Goal: Task Accomplishment & Management: Complete application form

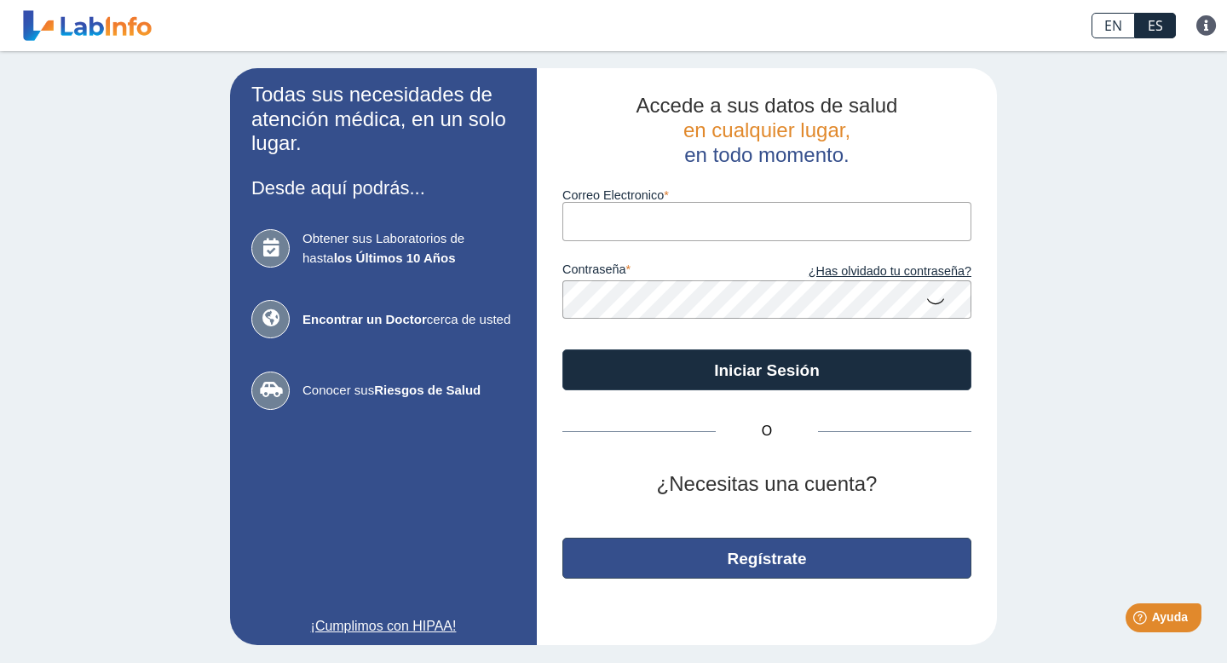
click at [823, 574] on button "Regístrate" at bounding box center [767, 558] width 409 height 41
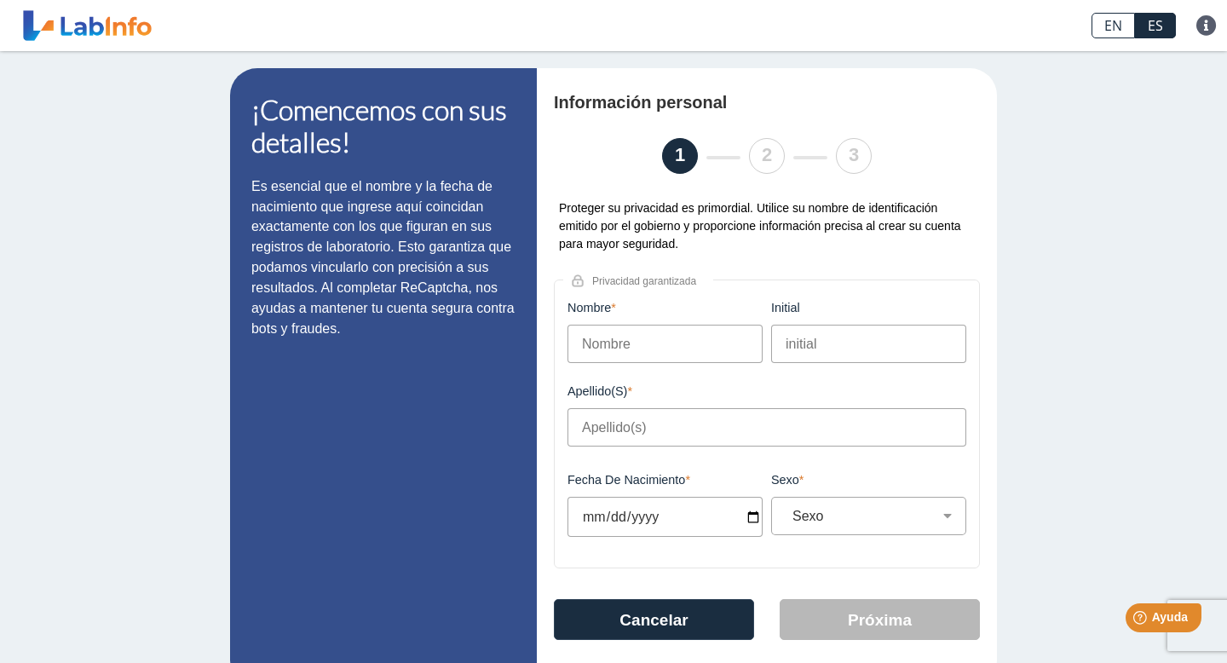
click at [684, 348] on input "Nombre" at bounding box center [665, 344] width 195 height 38
type input "[PERSON_NAME]"
click at [849, 333] on input "initial" at bounding box center [868, 344] width 195 height 38
type input "B"
click at [702, 430] on input "Apellido(s)" at bounding box center [767, 427] width 399 height 38
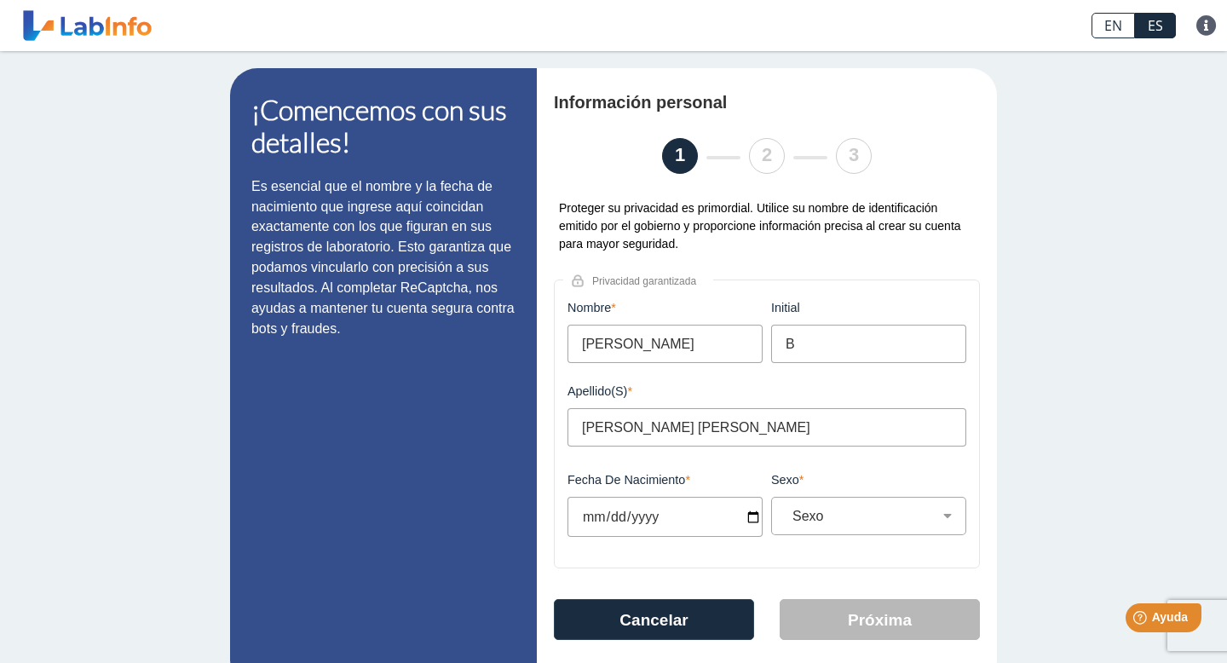
type input "[PERSON_NAME] [PERSON_NAME]"
click at [757, 396] on label "Apellido(s)" at bounding box center [767, 391] width 399 height 14
click at [757, 408] on input "[PERSON_NAME] [PERSON_NAME]" at bounding box center [767, 427] width 399 height 38
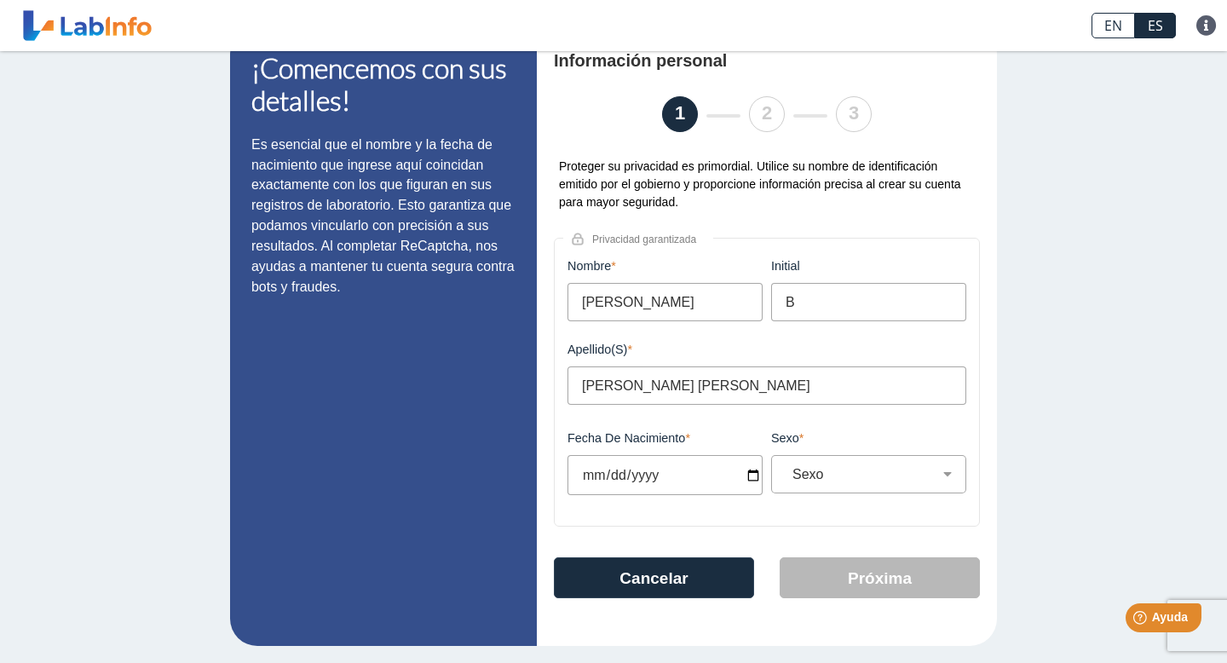
click at [753, 473] on input "Fecha de Nacimiento" at bounding box center [665, 475] width 195 height 40
type input "[DATE]"
click at [817, 485] on div "Sexo Masculino Femenino" at bounding box center [868, 474] width 195 height 38
click at [892, 480] on select "Sexo Masculino Femenino" at bounding box center [876, 474] width 180 height 16
select select "M"
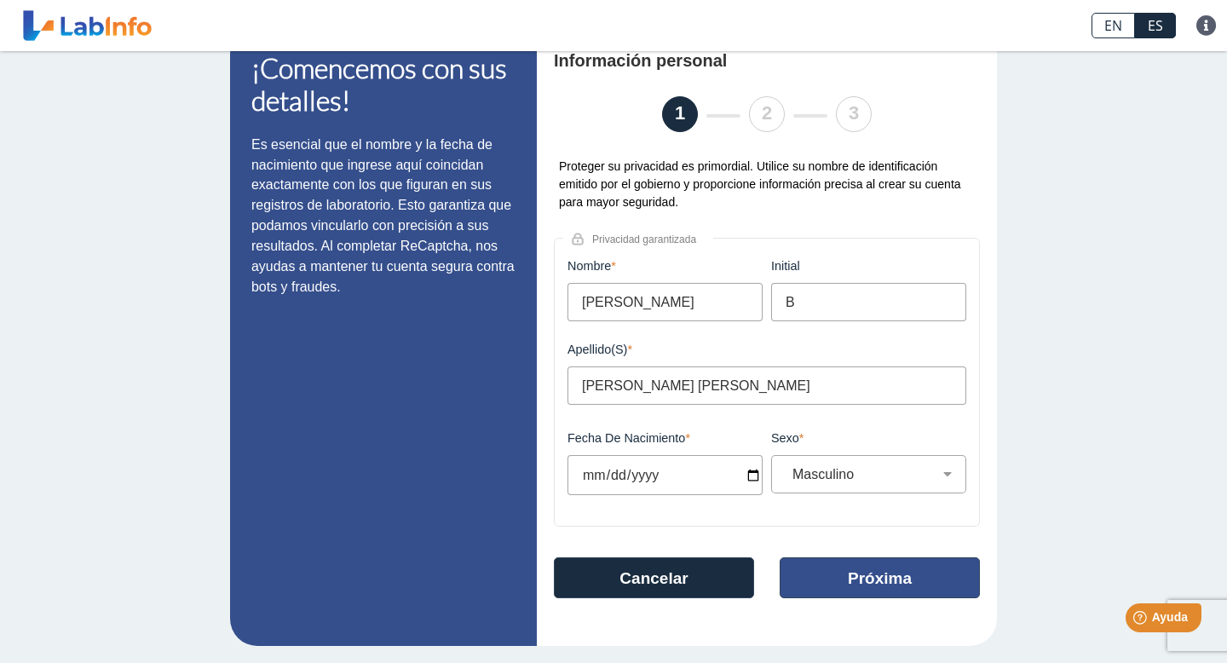
click at [885, 574] on button "Próxima" at bounding box center [880, 577] width 200 height 41
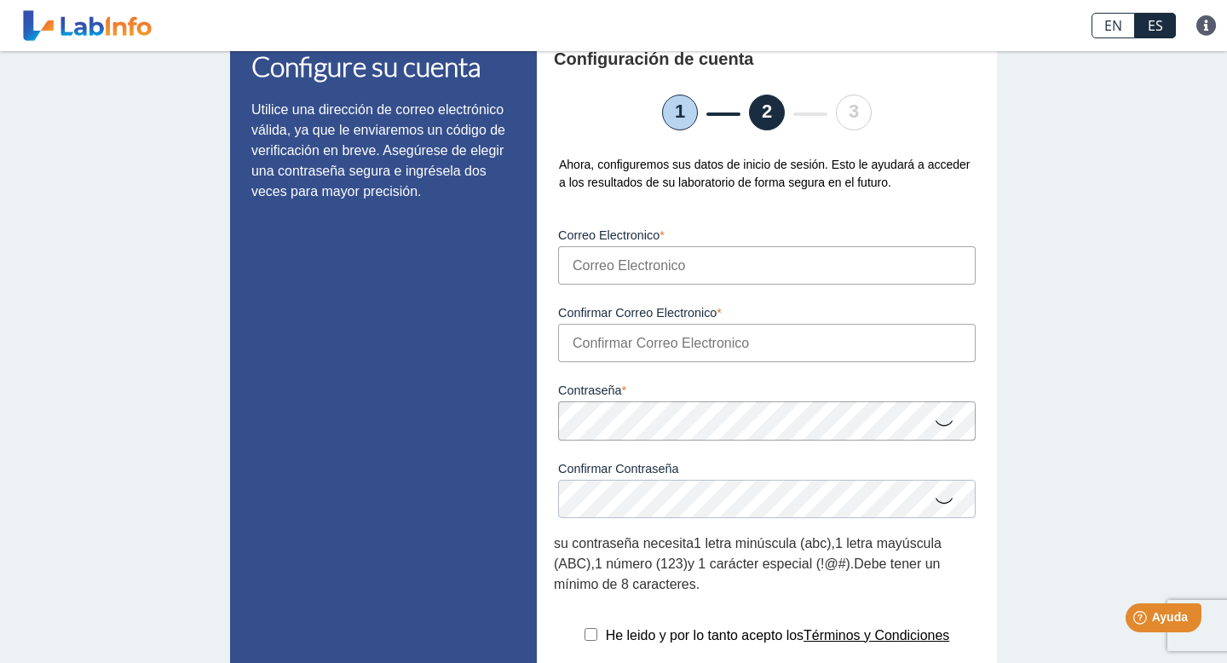
click at [661, 262] on input "Correo Electronico" at bounding box center [767, 265] width 418 height 38
type input "[DOMAIN_NAME][EMAIL_ADDRESS][DOMAIN_NAME]"
click at [681, 351] on input "Confirmar Correo Electronico" at bounding box center [767, 343] width 418 height 38
type input "[DOMAIN_NAME][EMAIL_ADDRESS][DOMAIN_NAME]"
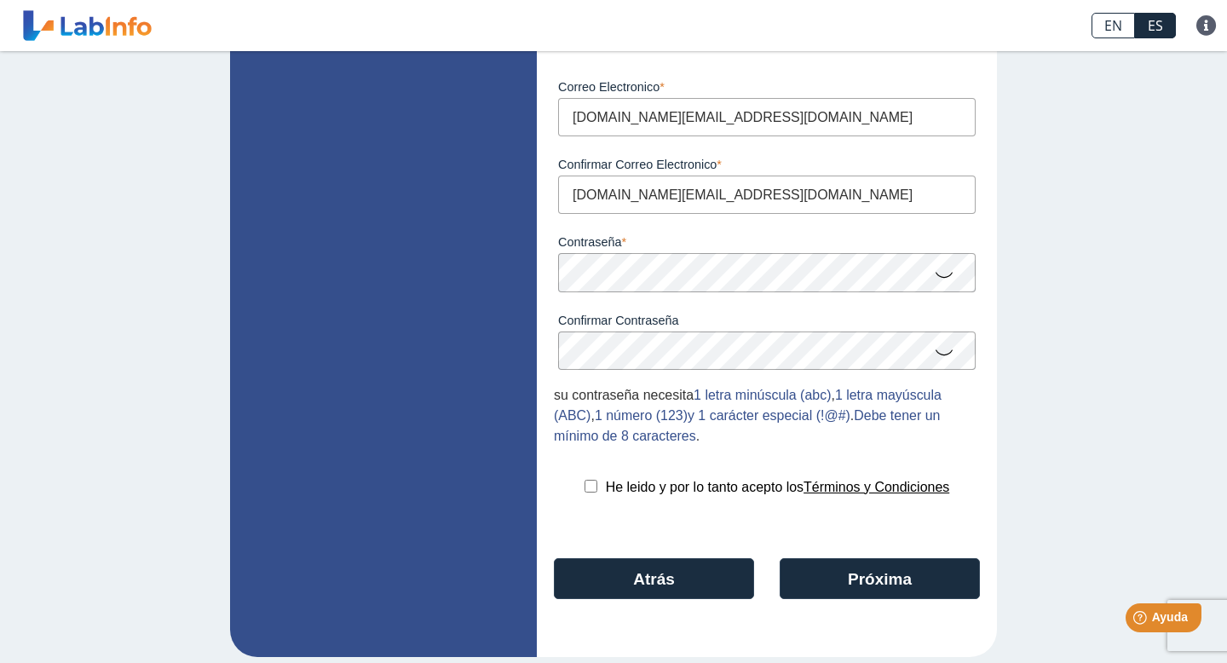
scroll to position [207, 0]
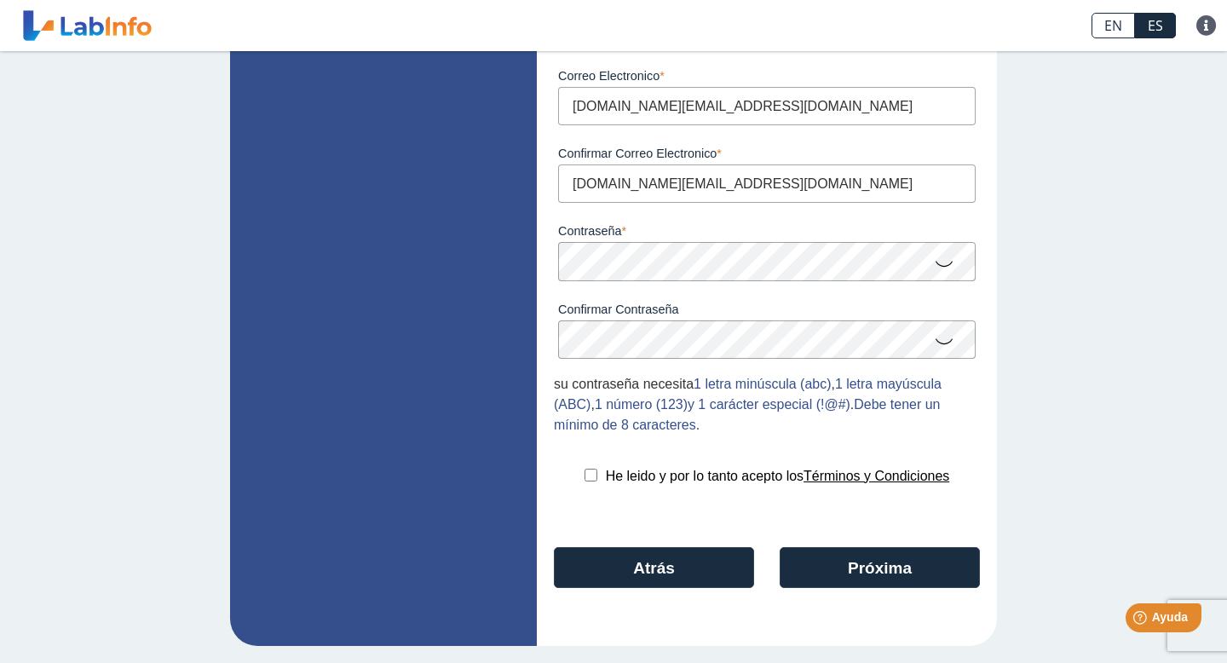
click at [585, 484] on div "He leido y por lo tanto acepto los Términos y Condiciones" at bounding box center [767, 476] width 426 height 20
click at [586, 470] on input "checkbox" at bounding box center [591, 475] width 13 height 13
checkbox input "true"
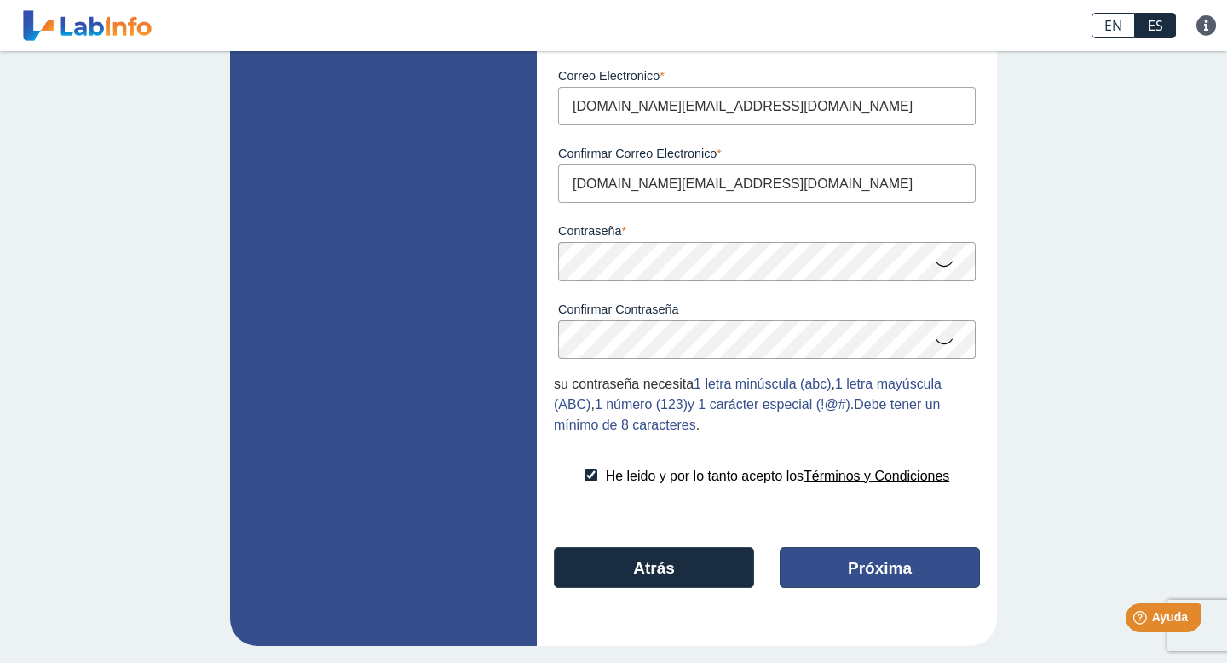
click at [869, 565] on button "Próxima" at bounding box center [880, 567] width 200 height 41
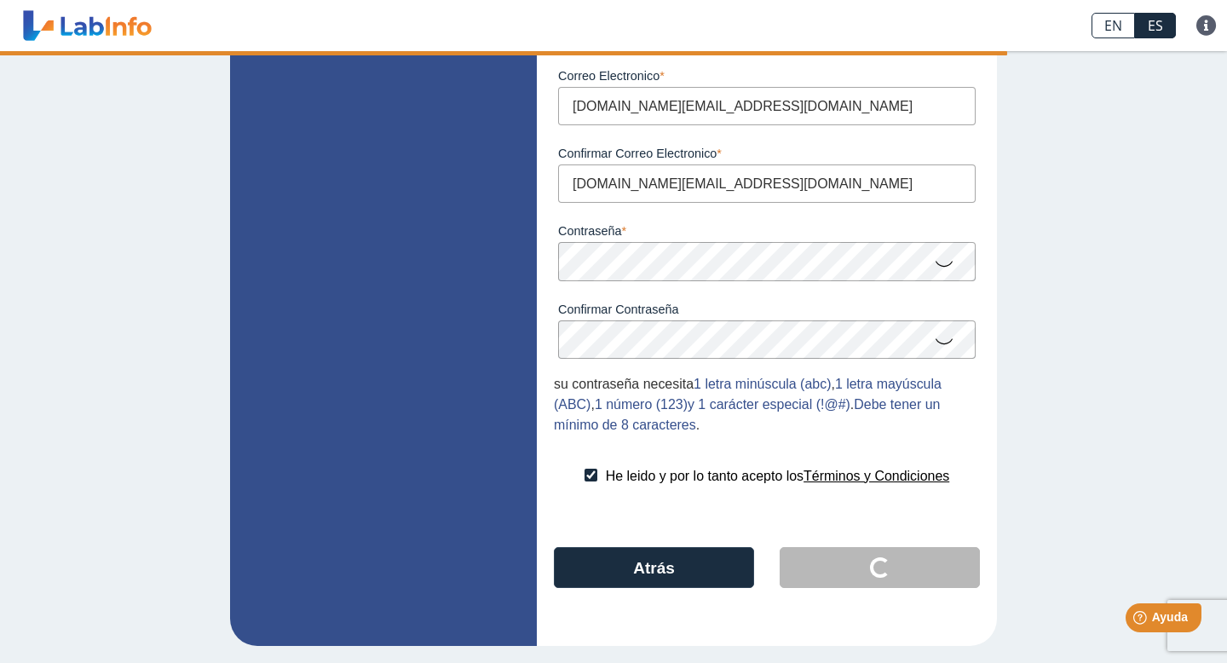
scroll to position [0, 0]
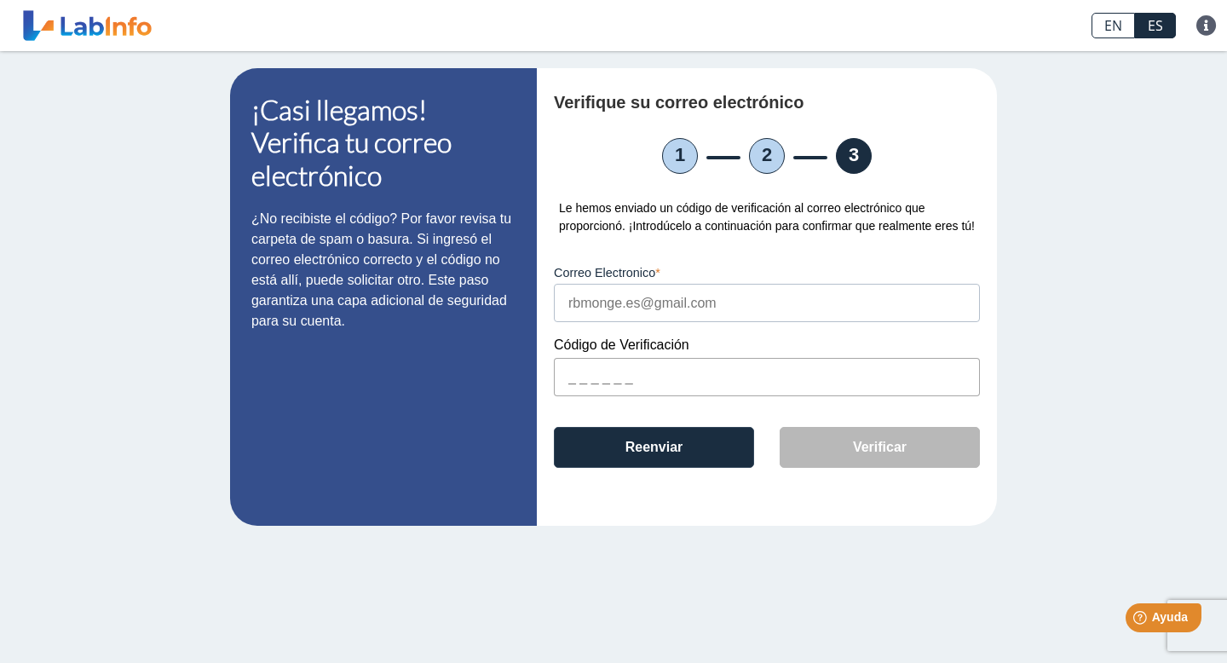
click at [667, 395] on input "text" at bounding box center [767, 377] width 426 height 38
type input "e"
type input "E4EE92"
click at [852, 460] on button "Verificar" at bounding box center [880, 447] width 200 height 41
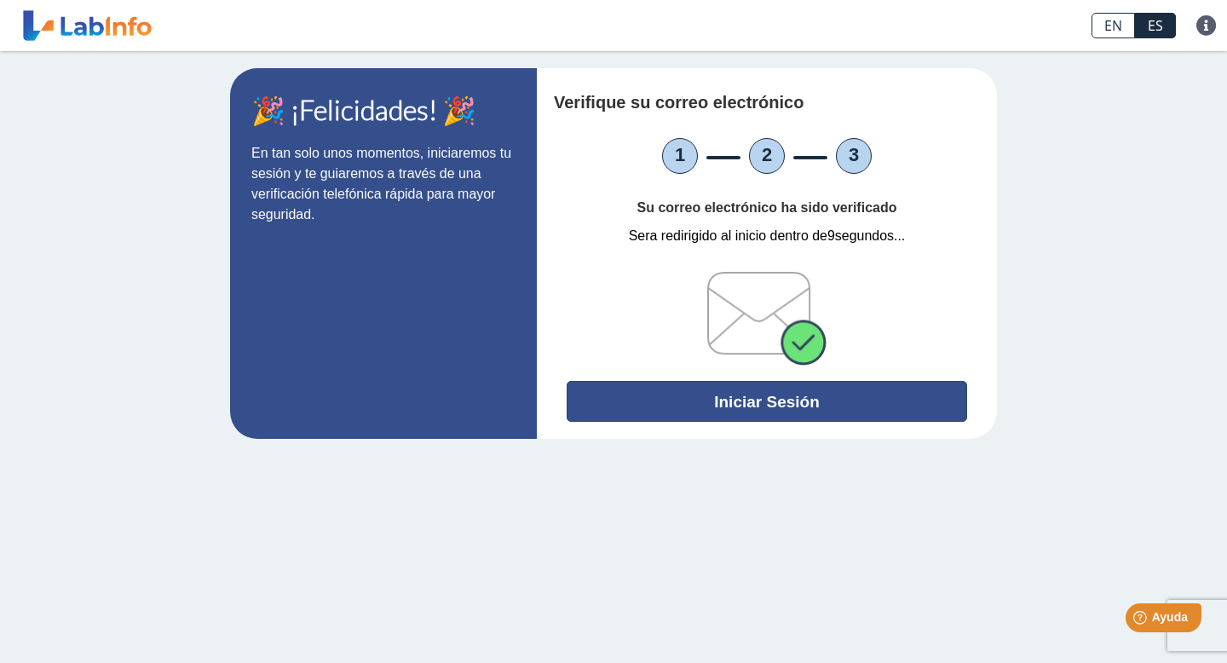
click at [818, 404] on button "Iniciar Sesión" at bounding box center [767, 401] width 401 height 41
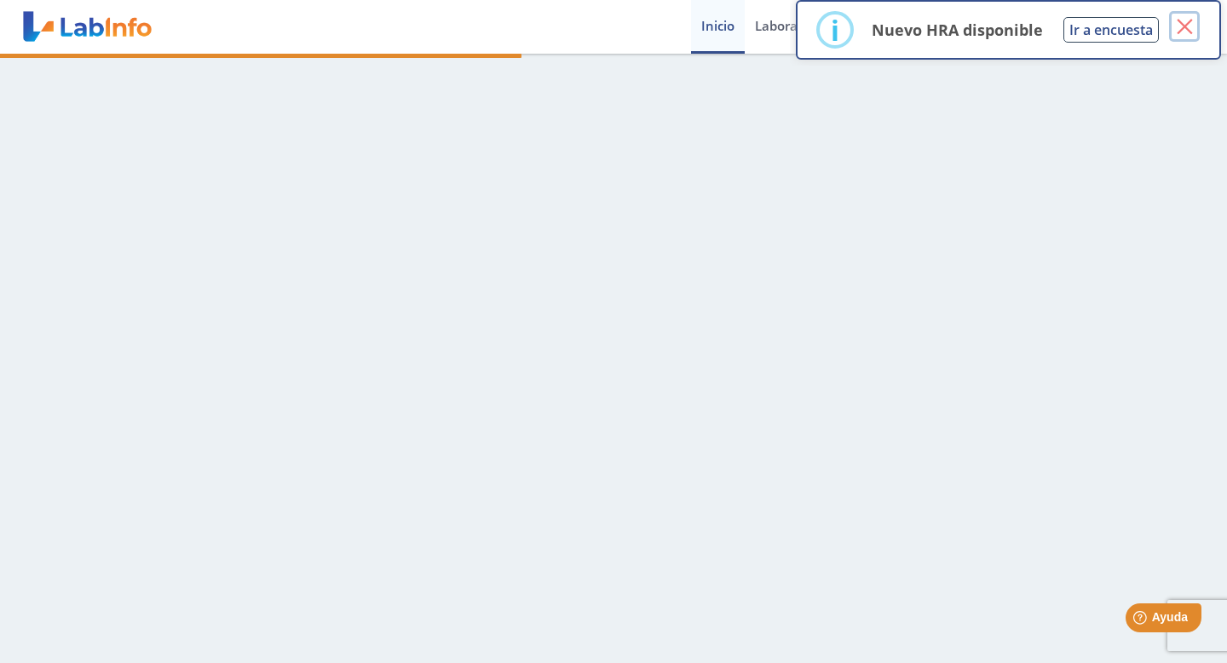
click at [1184, 32] on button "×" at bounding box center [1184, 26] width 31 height 31
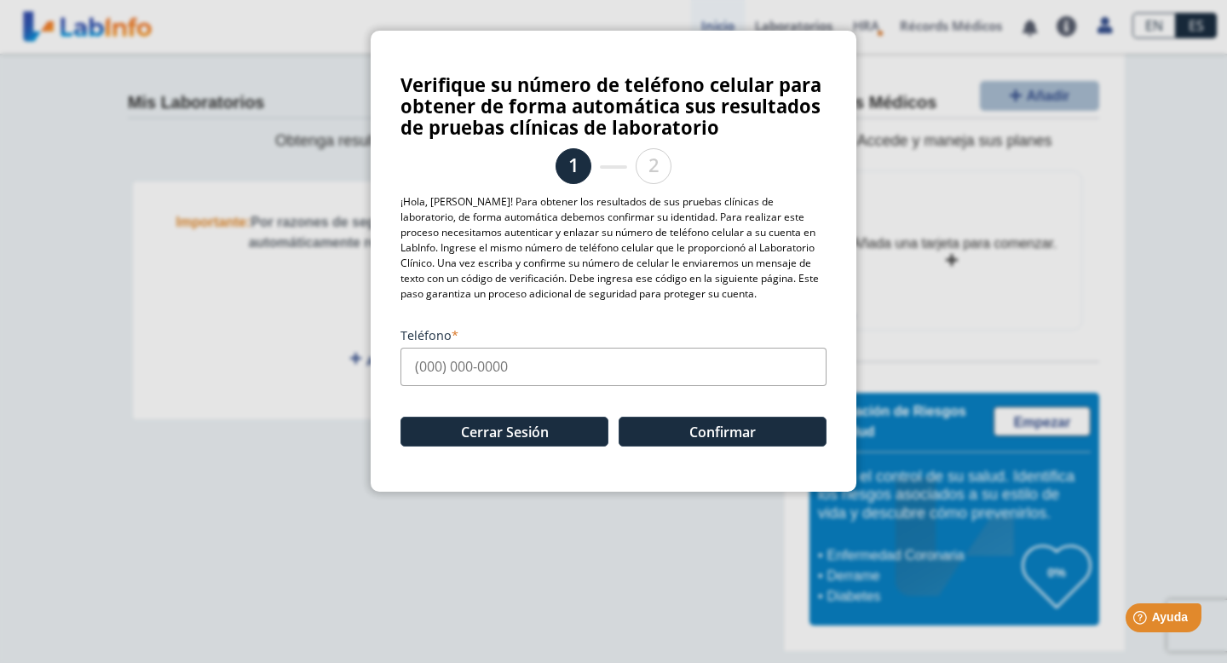
click at [528, 365] on input "Teléfono" at bounding box center [614, 367] width 426 height 38
type input "[PHONE_NUMBER]"
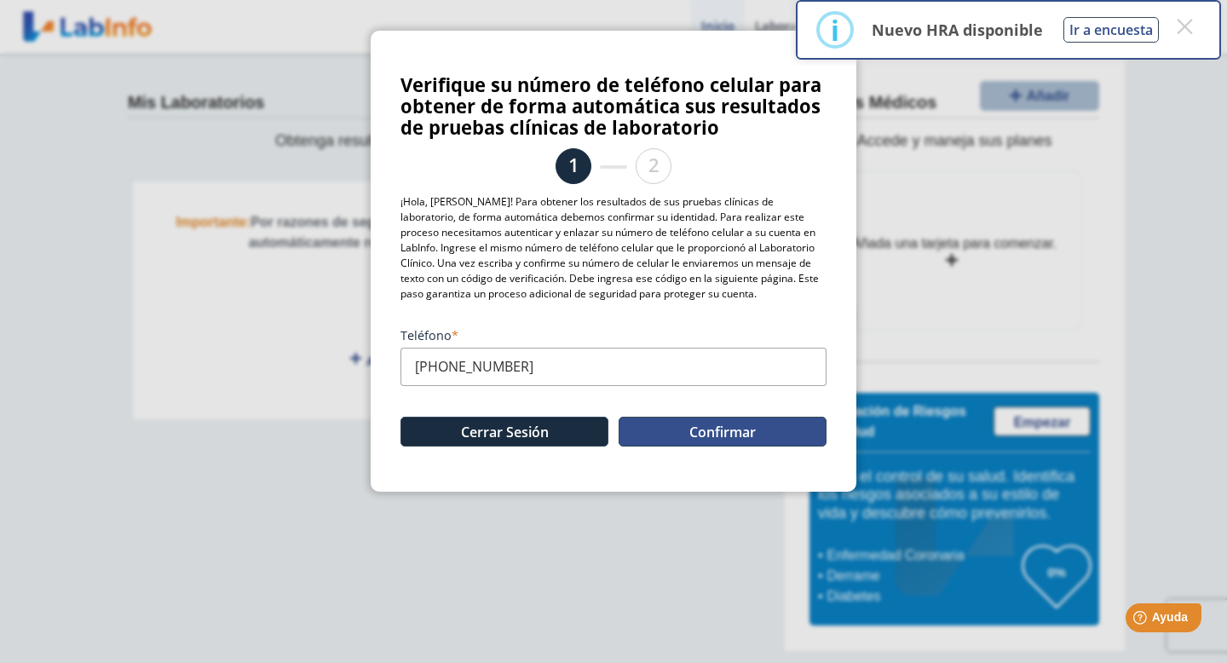
click at [697, 430] on button "Confirmar" at bounding box center [723, 432] width 208 height 30
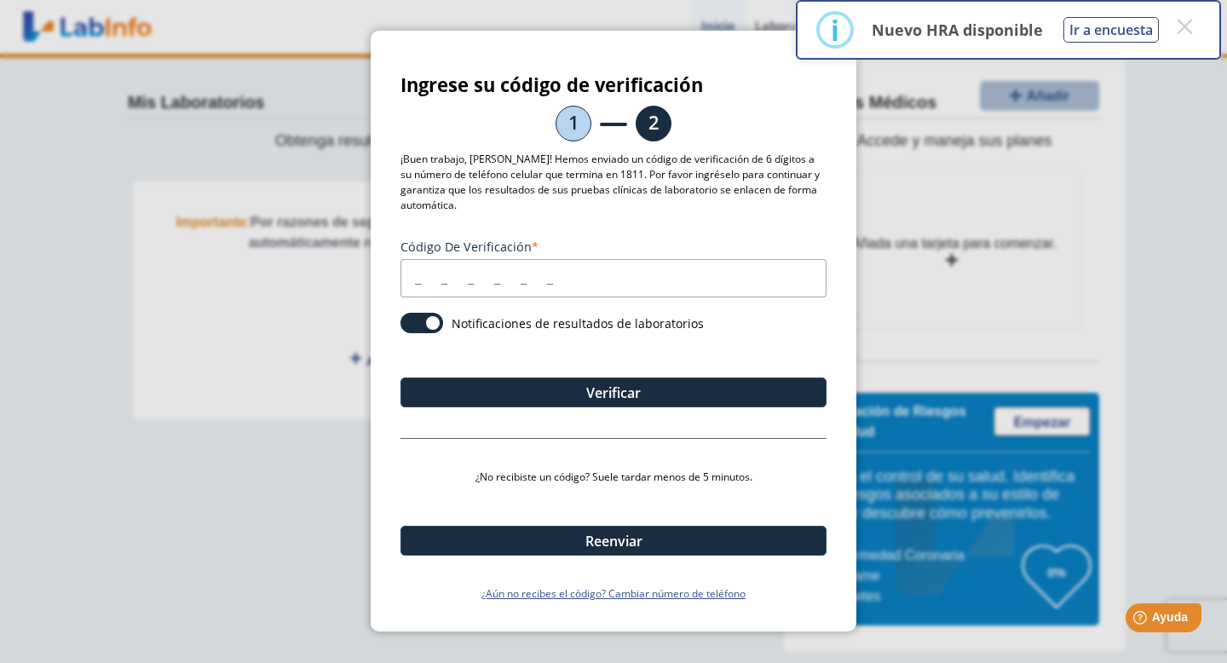
click at [525, 271] on input "Código de verificación" at bounding box center [614, 278] width 426 height 38
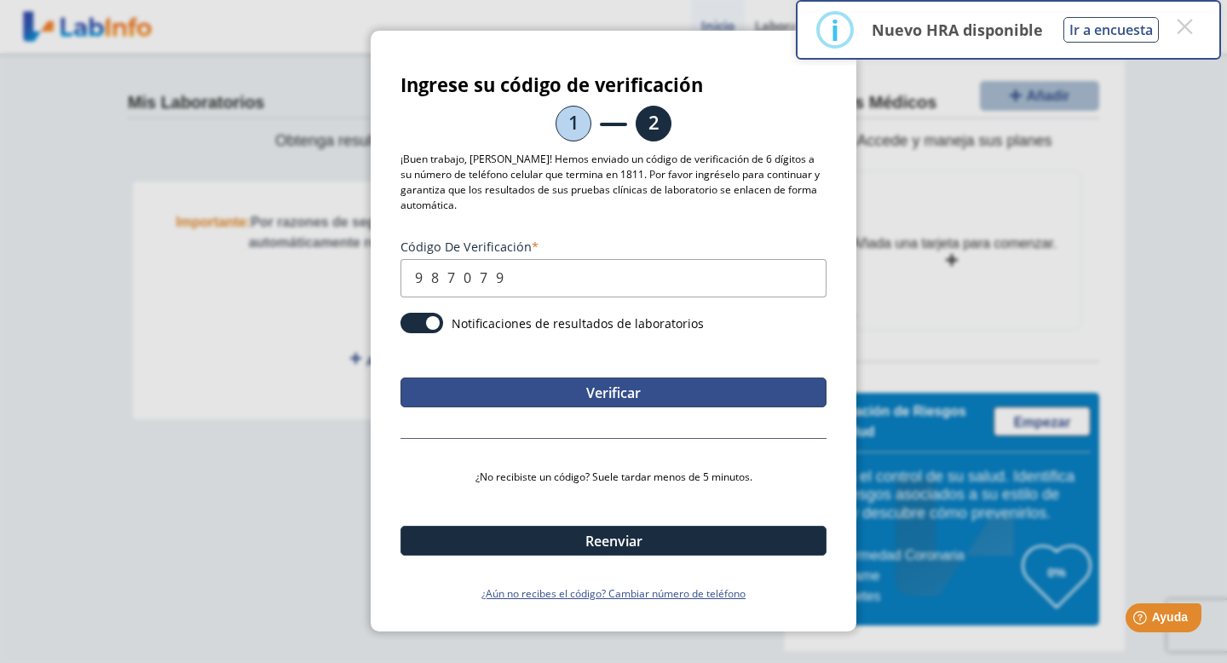
type input "987079"
click at [626, 387] on button "Verificar" at bounding box center [614, 393] width 426 height 30
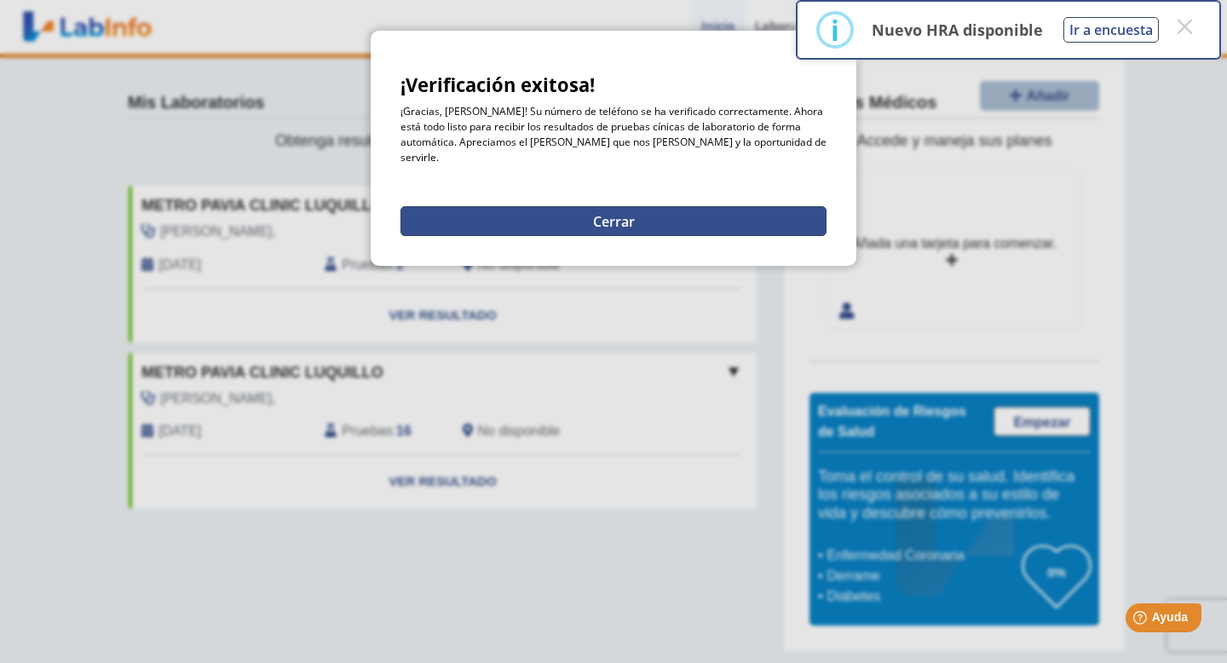
click at [594, 214] on button "Cerrar" at bounding box center [614, 221] width 426 height 30
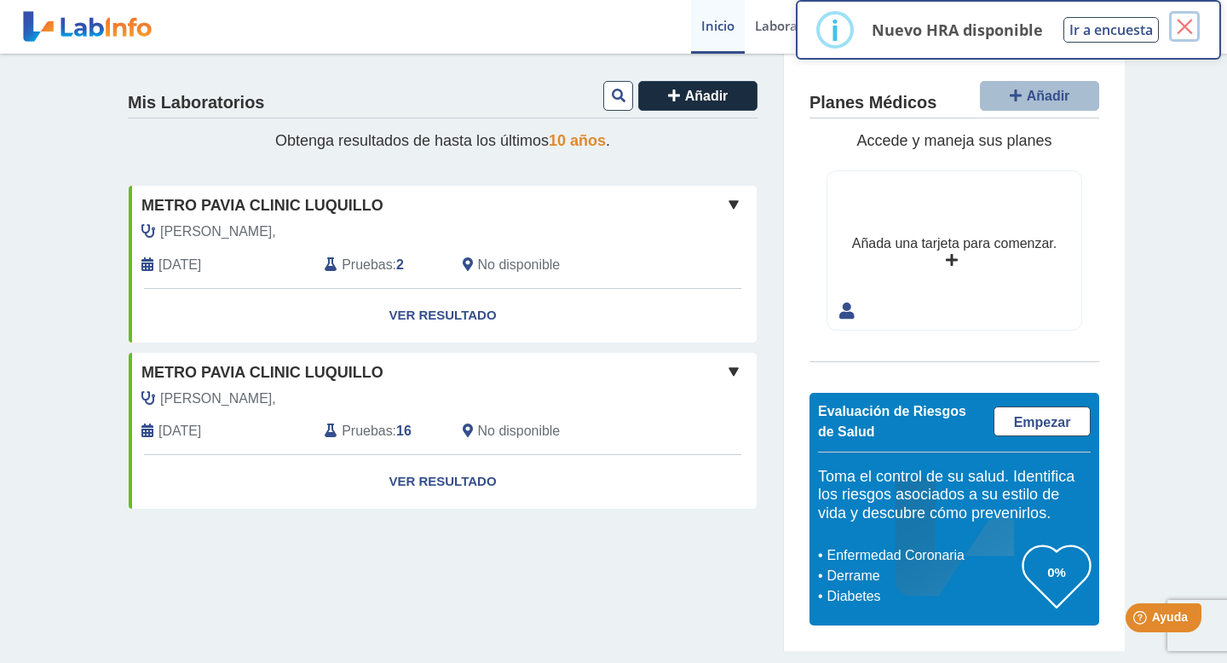
click at [1185, 20] on button "×" at bounding box center [1184, 26] width 31 height 31
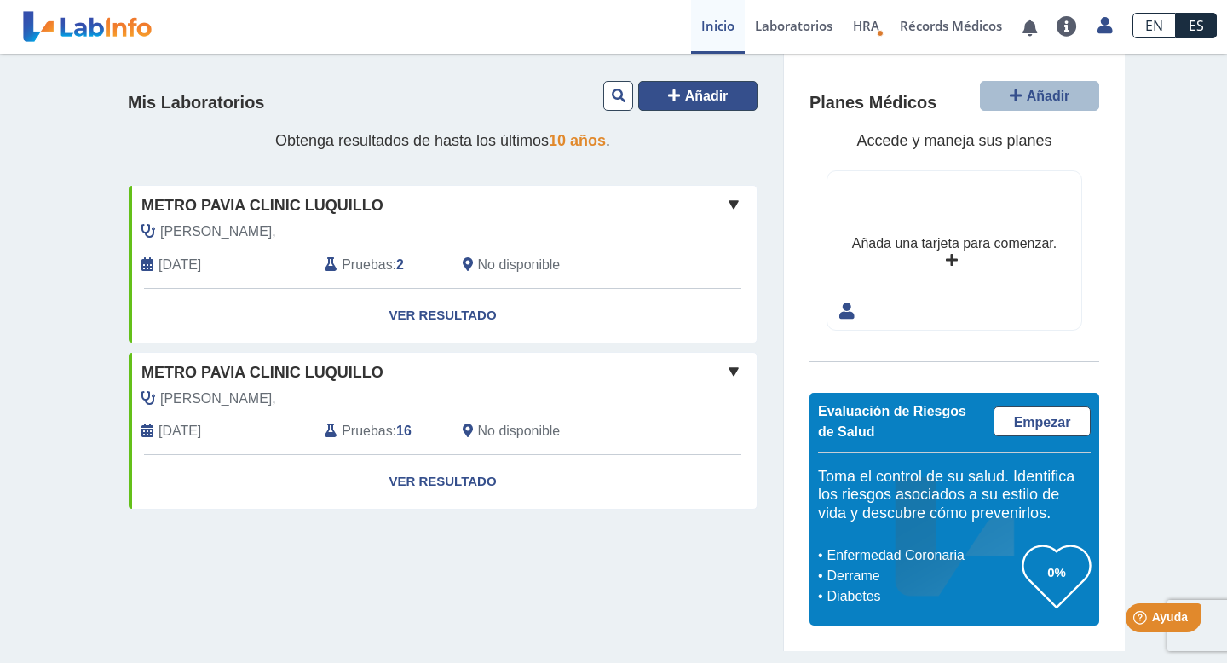
click at [708, 95] on span "Añadir" at bounding box center [706, 96] width 43 height 14
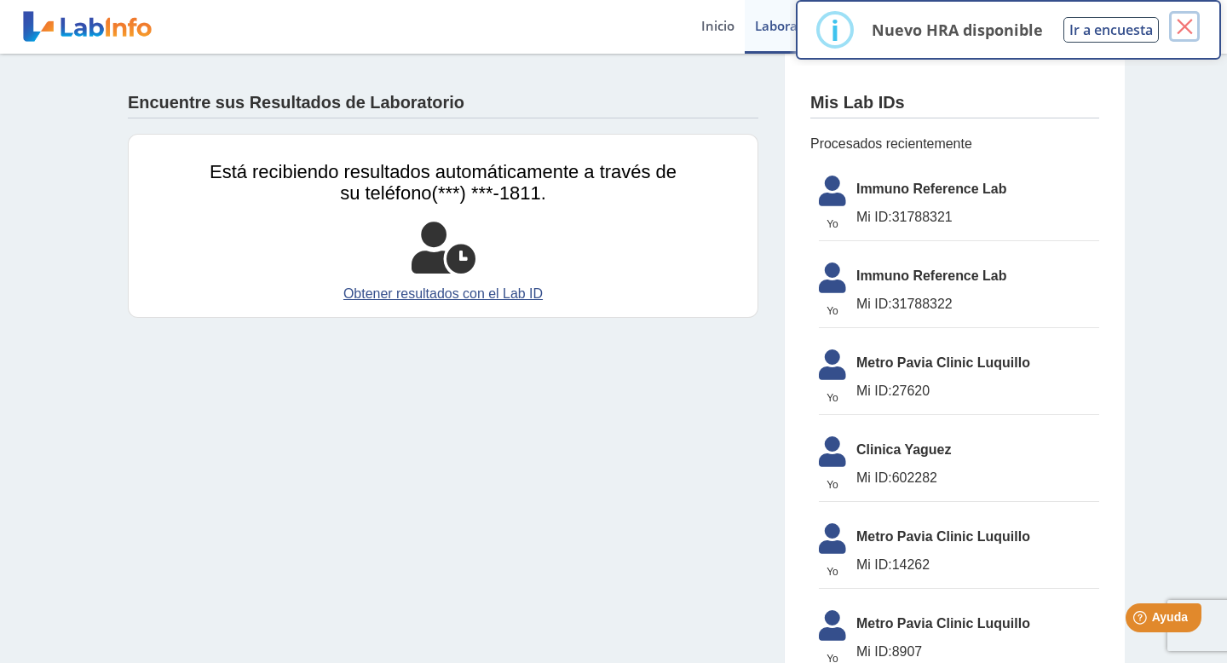
click at [1184, 14] on button "×" at bounding box center [1184, 26] width 31 height 31
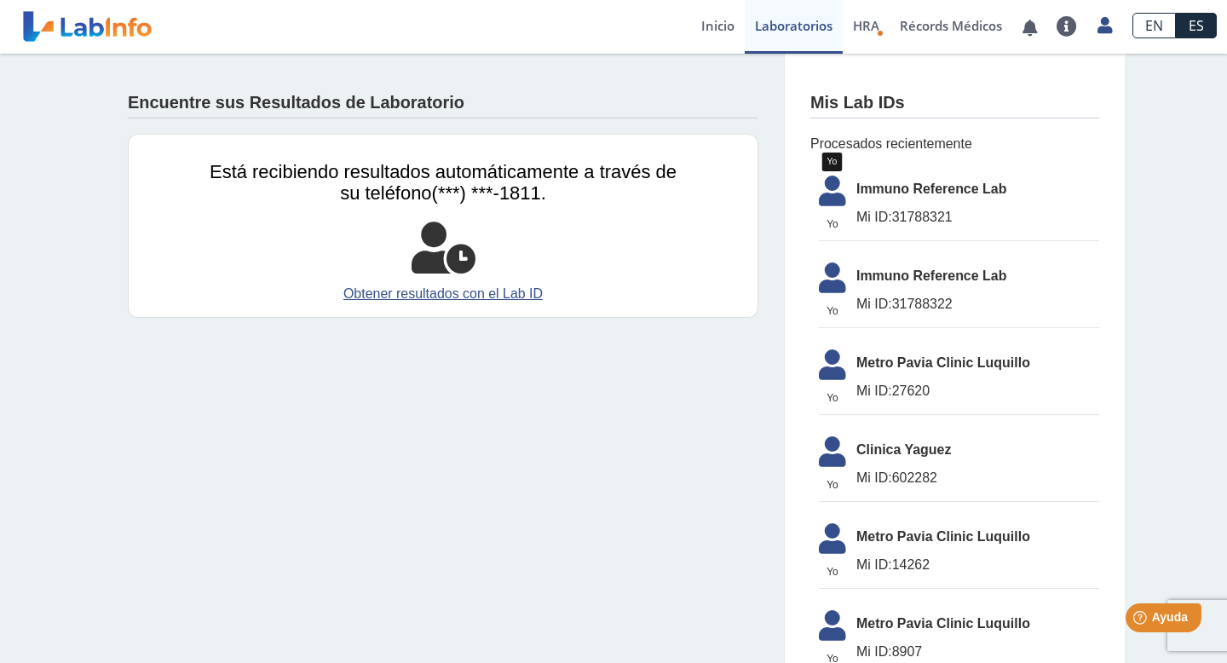
click at [836, 189] on icon at bounding box center [833, 196] width 48 height 41
click at [455, 293] on link "Obtener resultados con el Lab ID" at bounding box center [443, 294] width 467 height 20
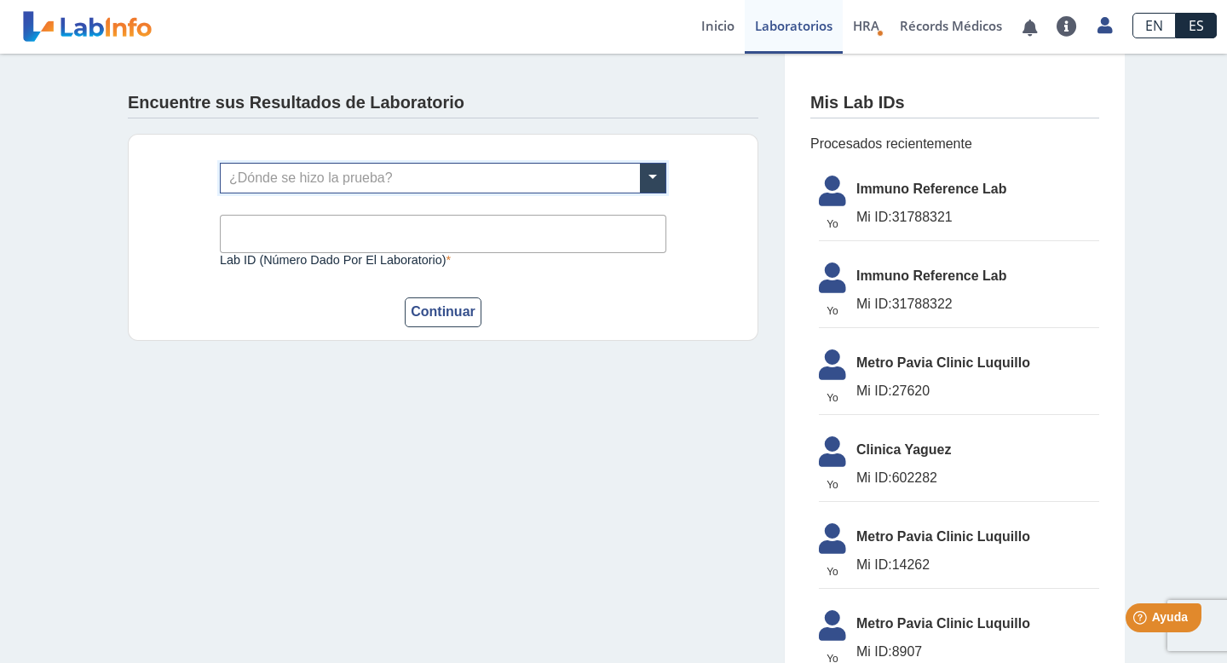
click at [544, 175] on input "text" at bounding box center [443, 178] width 445 height 29
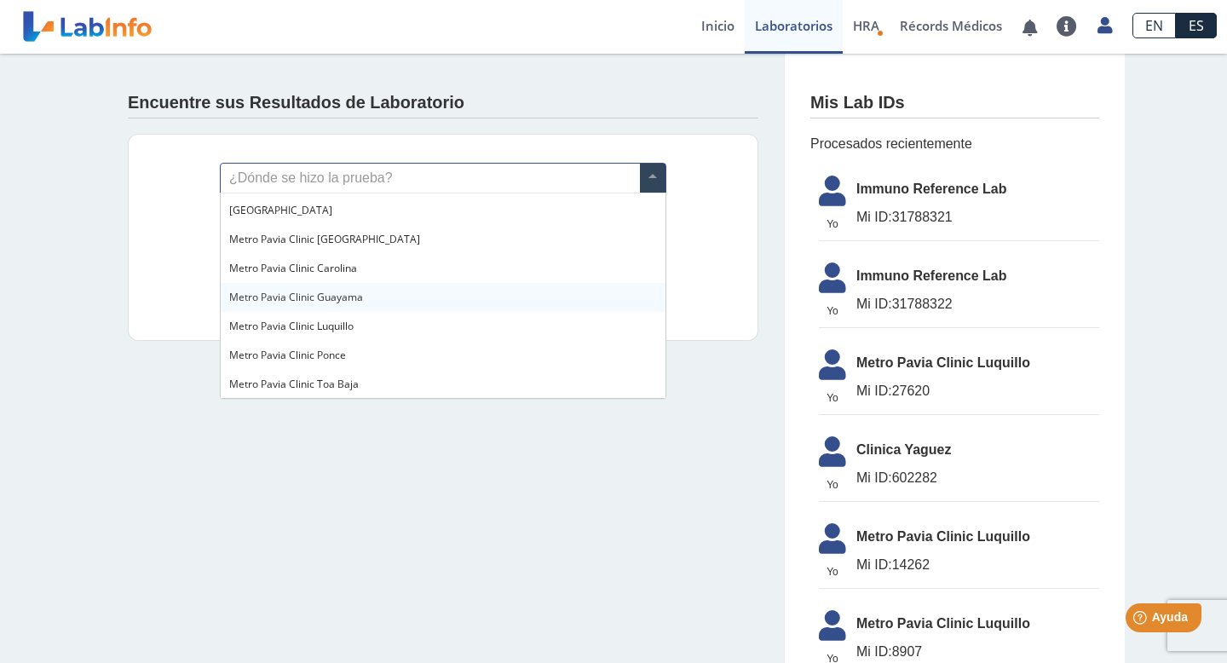
scroll to position [1223, 0]
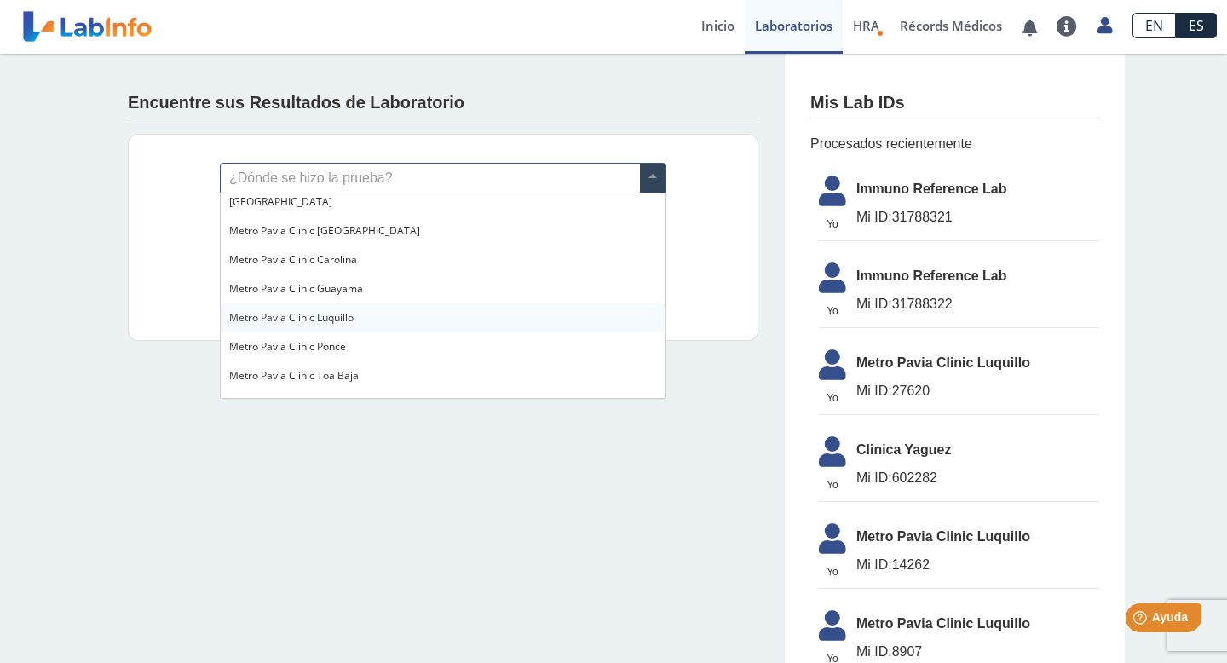
click at [323, 315] on span "Metro Pavia Clinic Luquillo" at bounding box center [291, 317] width 124 height 14
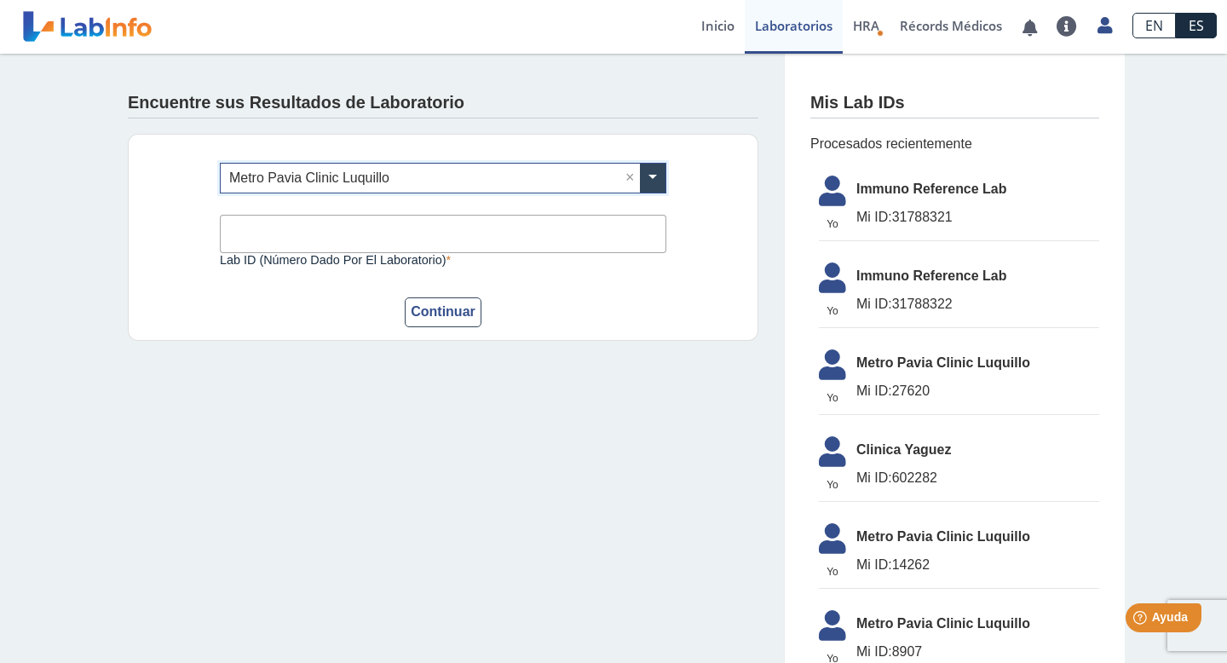
click at [307, 245] on input "Lab ID (número dado por el laboratorio)" at bounding box center [443, 234] width 447 height 38
type input "27620"
click at [442, 307] on button "Continuar" at bounding box center [443, 312] width 77 height 30
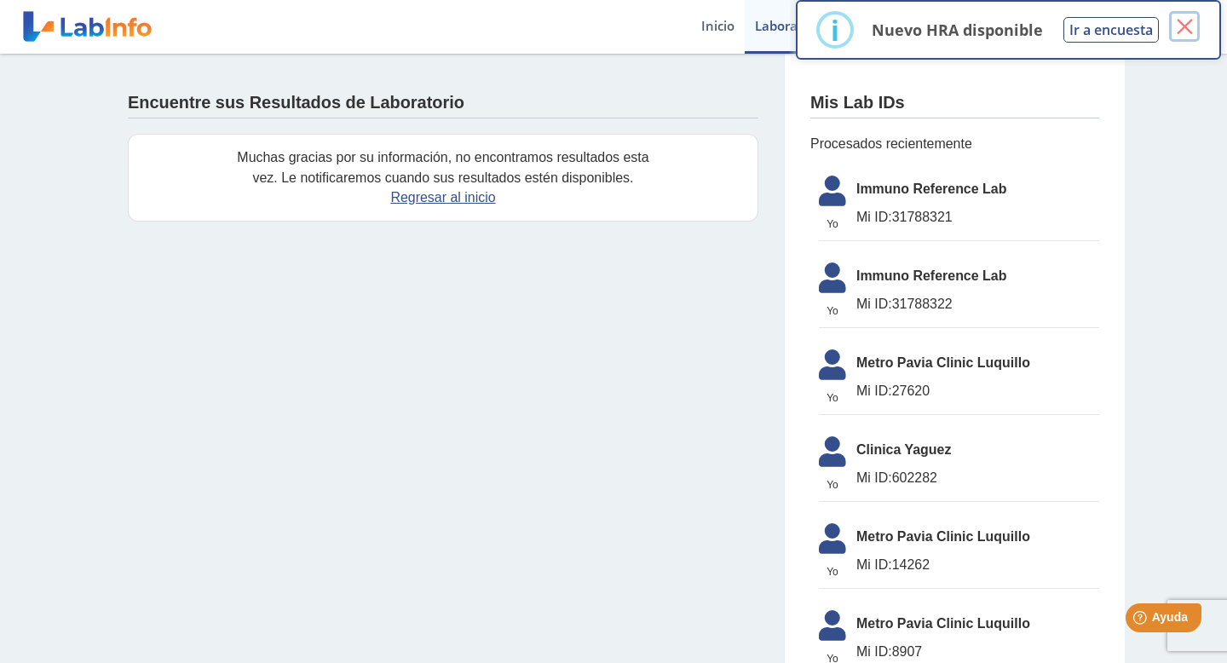
click at [1193, 23] on button "×" at bounding box center [1184, 26] width 31 height 31
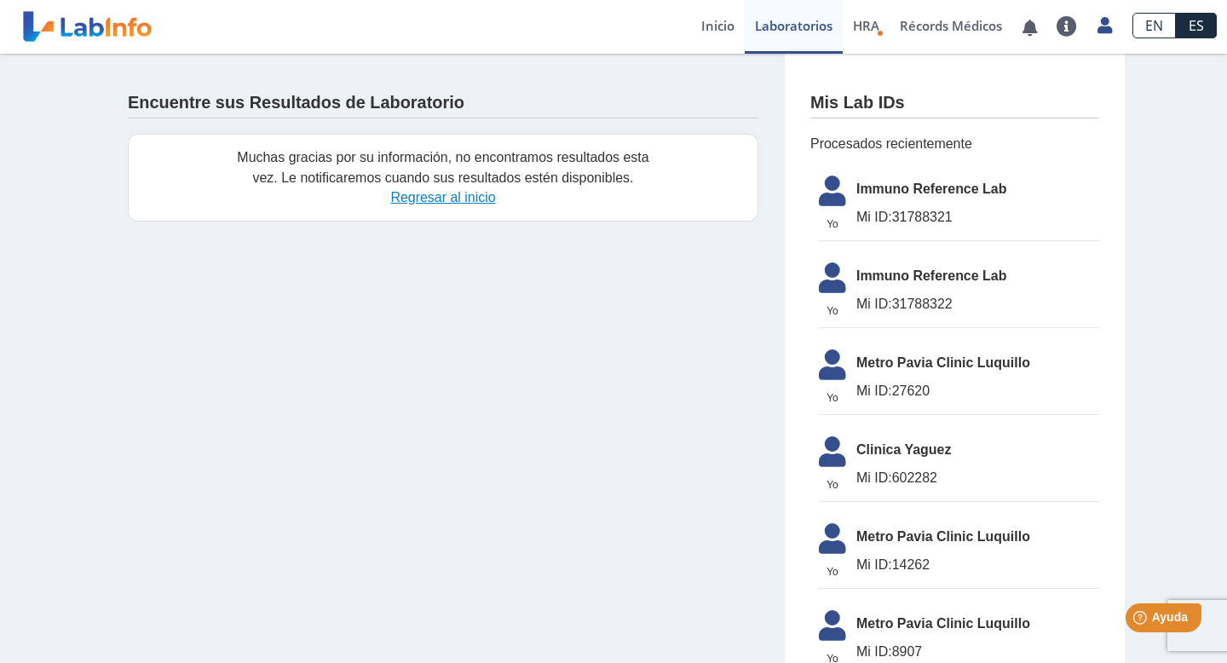
click at [416, 192] on link "Regresar al inicio" at bounding box center [442, 197] width 105 height 14
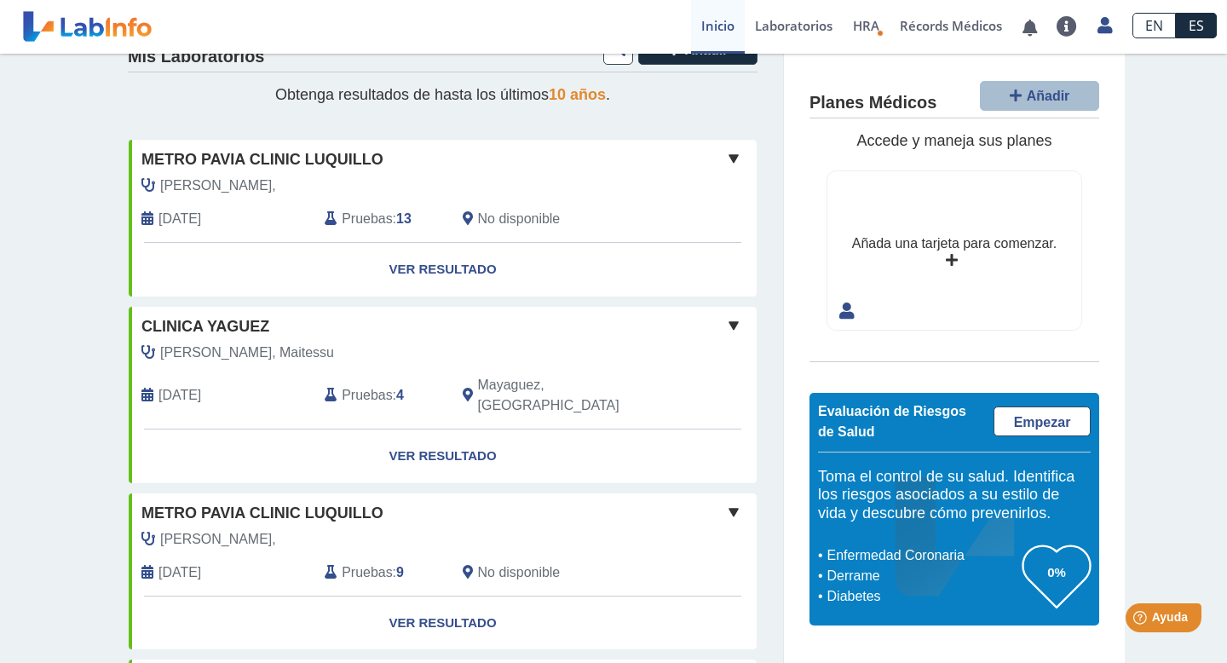
scroll to position [27, 0]
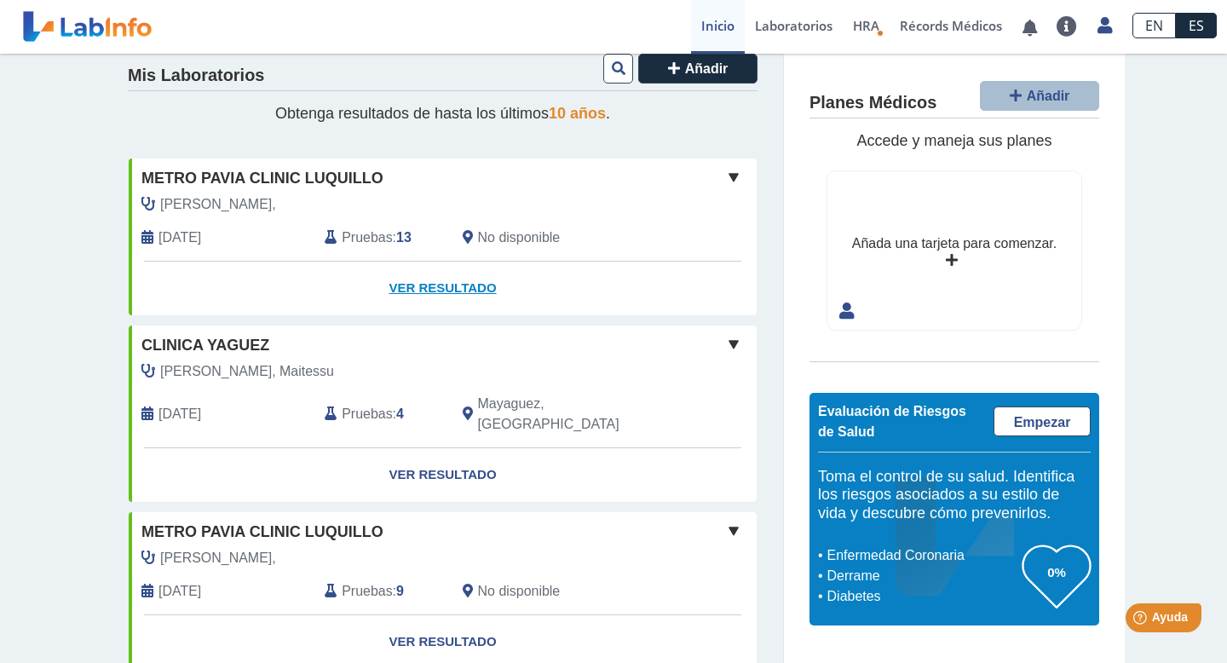
click at [454, 283] on link "Ver Resultado" at bounding box center [443, 289] width 628 height 54
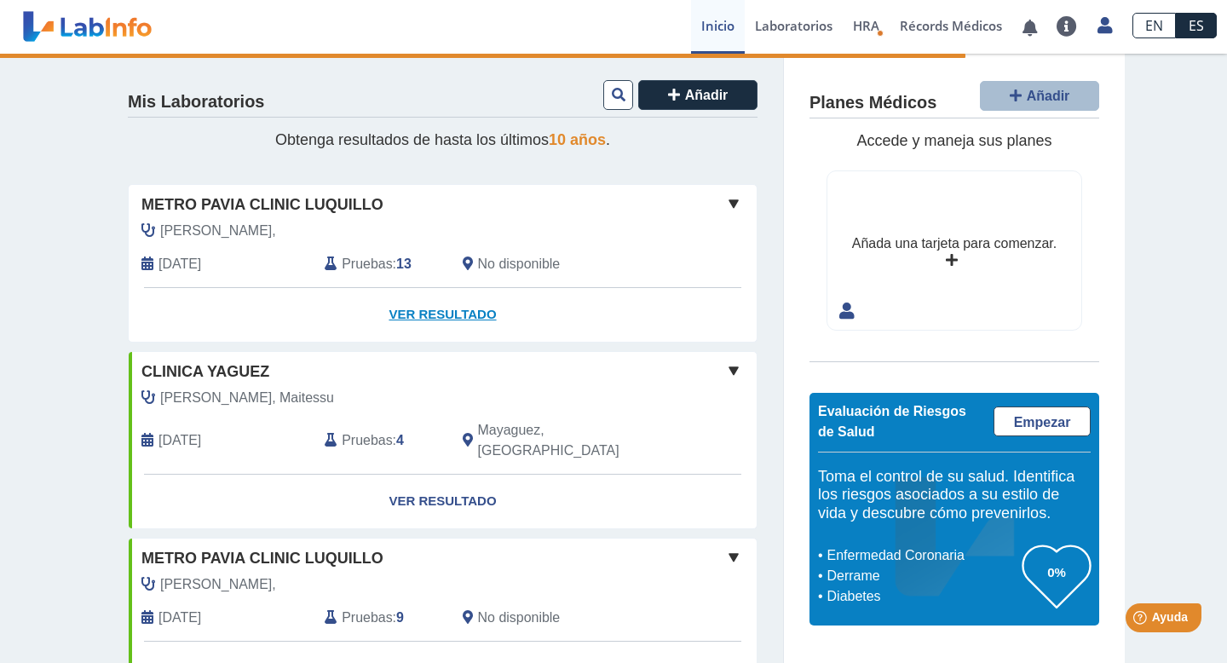
scroll to position [0, 0]
click at [430, 321] on link "Ver Resultado" at bounding box center [443, 316] width 628 height 54
click at [733, 199] on span at bounding box center [734, 204] width 20 height 20
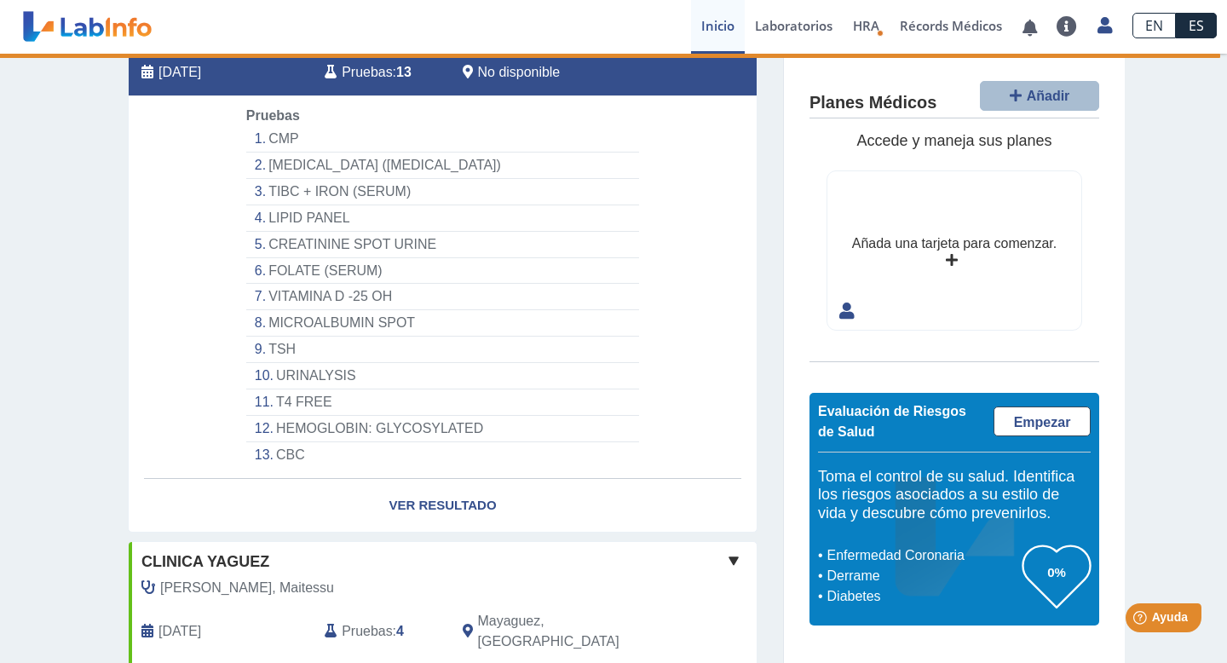
scroll to position [193, 0]
click at [470, 499] on link "Ver Resultado" at bounding box center [443, 505] width 628 height 54
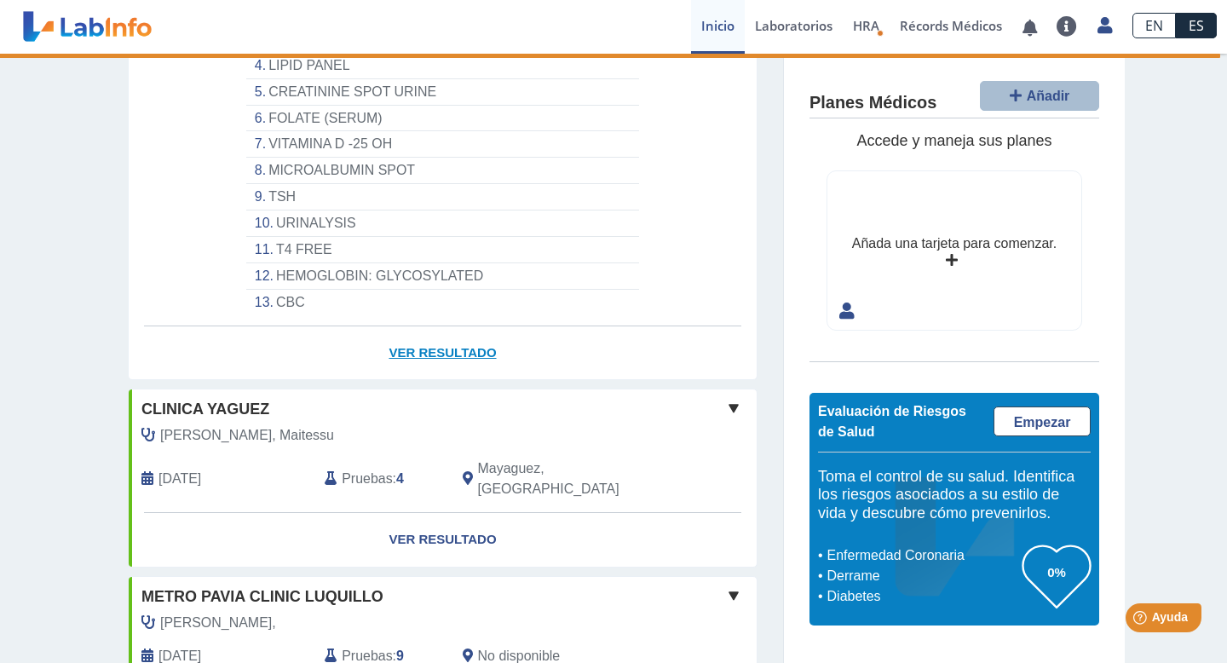
scroll to position [328, 0]
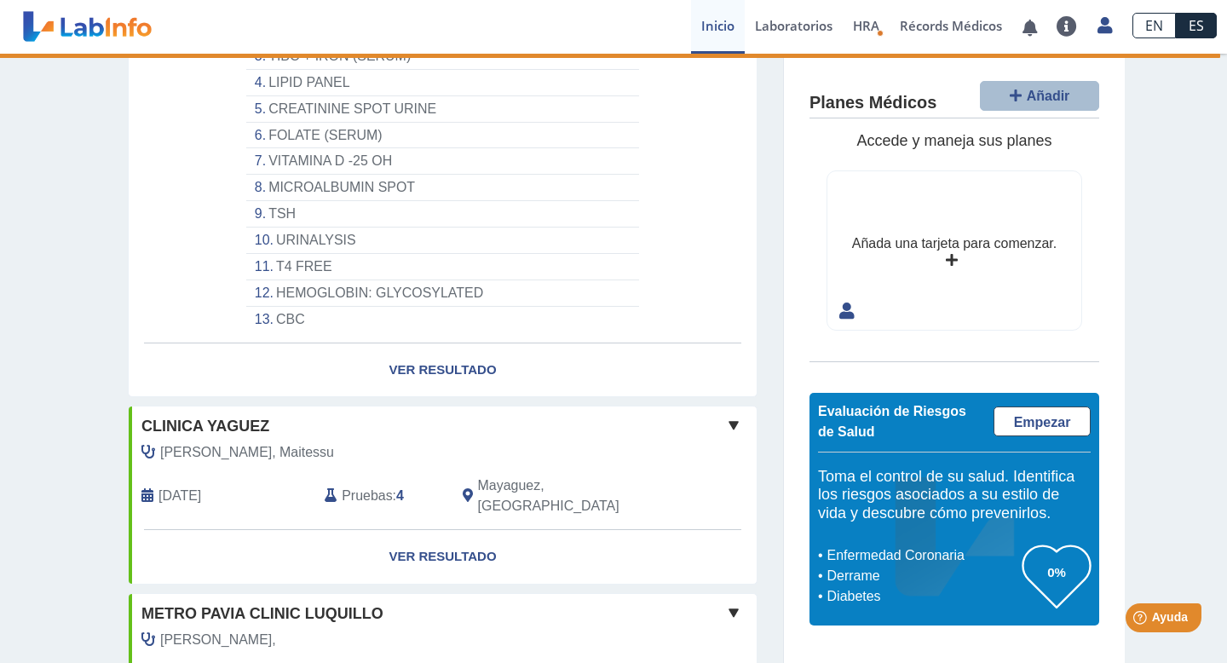
click at [732, 428] on span at bounding box center [734, 425] width 20 height 20
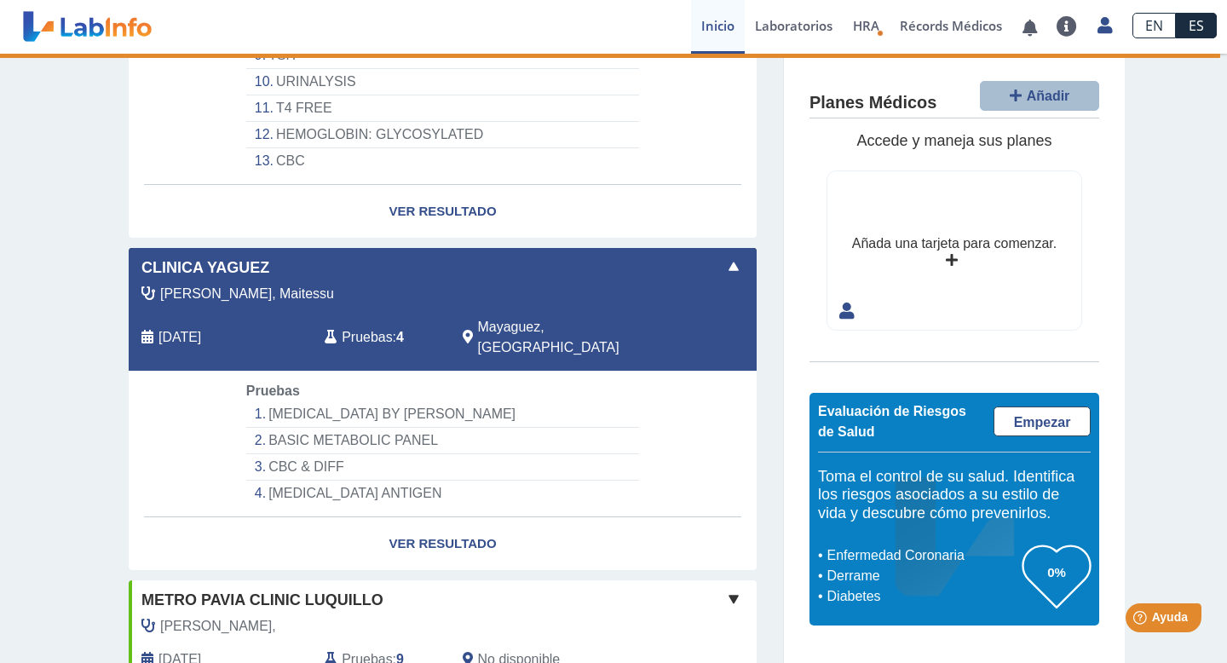
scroll to position [485, 0]
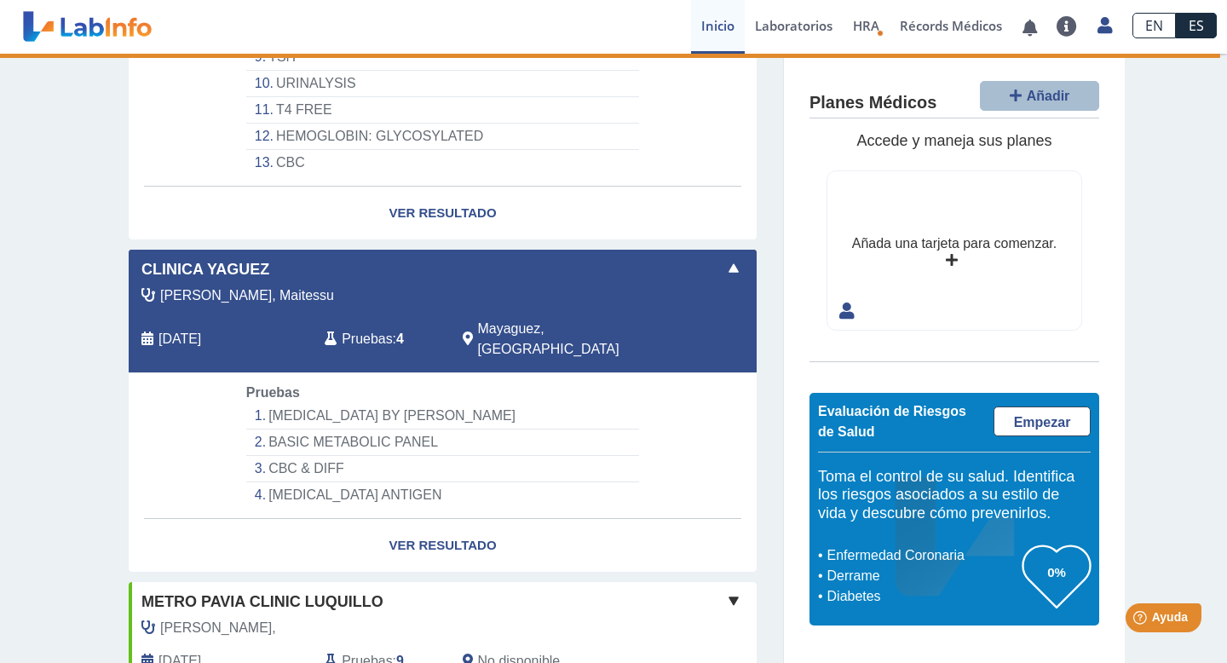
click at [732, 272] on span at bounding box center [734, 268] width 20 height 20
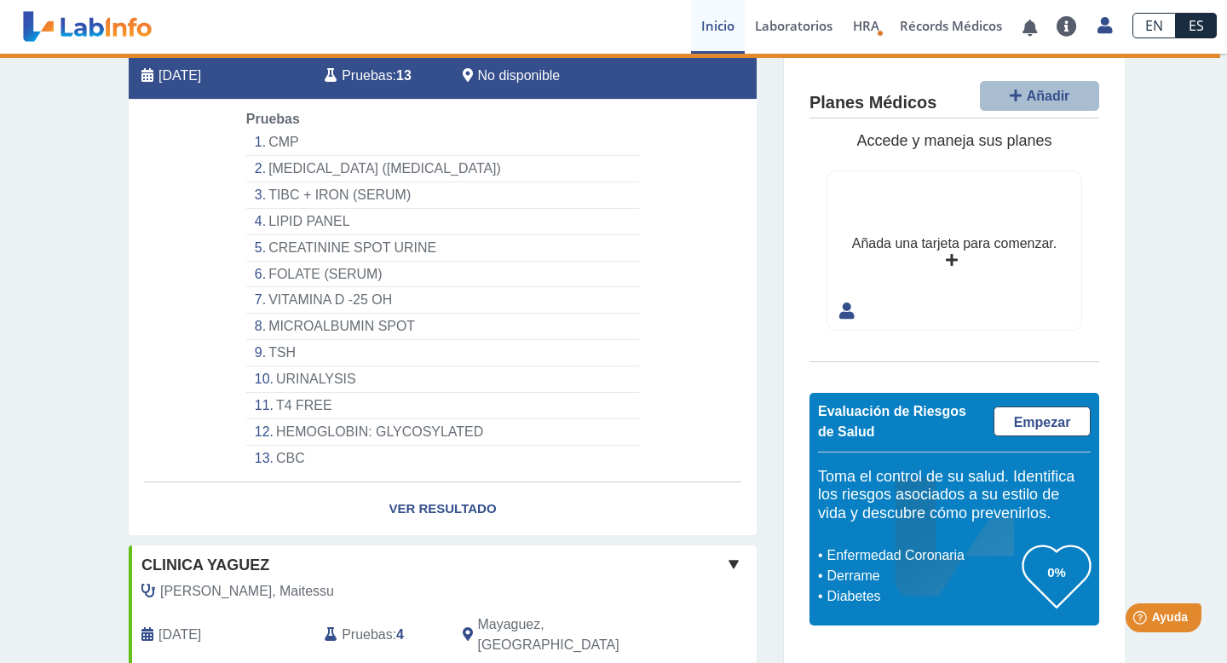
scroll to position [191, 0]
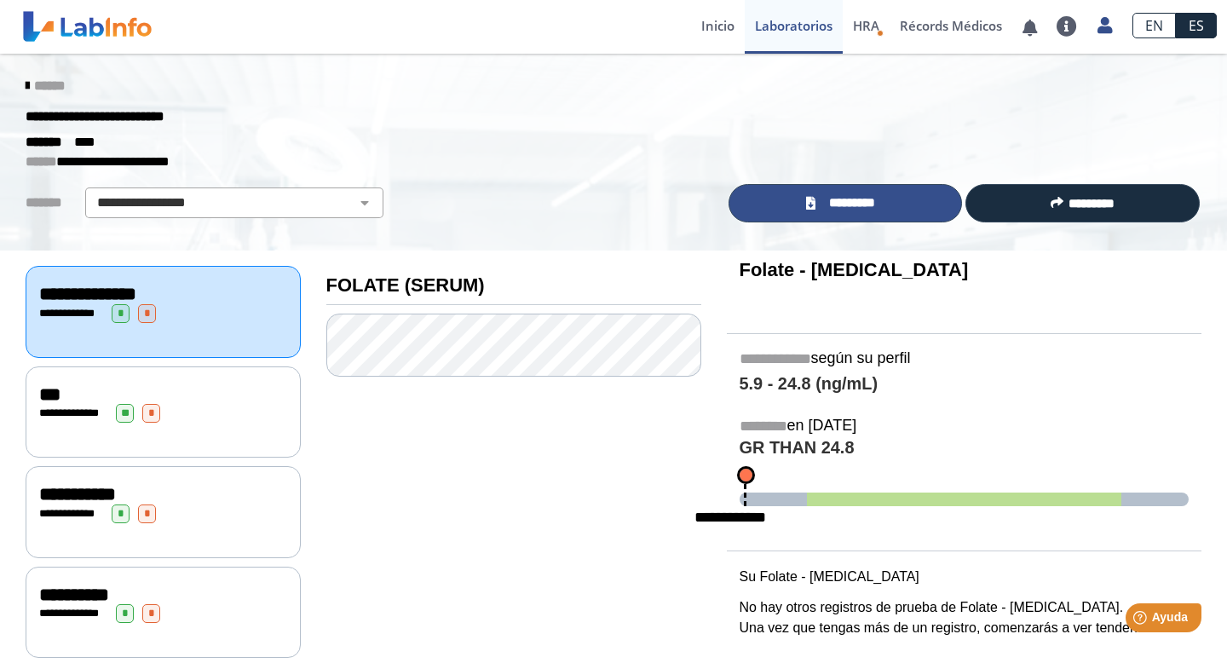
click at [817, 199] on link "*********" at bounding box center [846, 203] width 234 height 38
